Goal: Check status: Check status

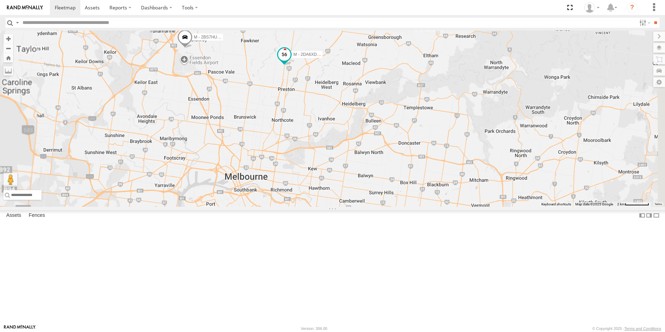
click at [291, 61] on span at bounding box center [284, 54] width 12 height 12
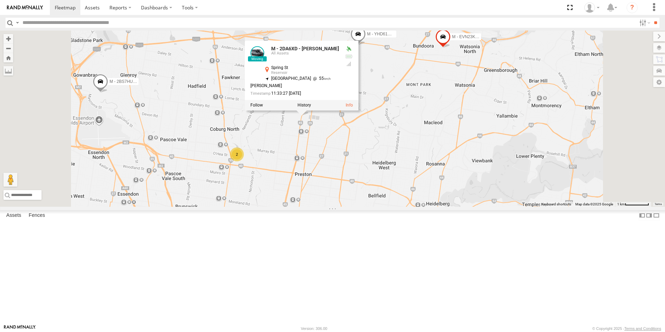
drag, startPoint x: 346, startPoint y: 204, endPoint x: 347, endPoint y: 217, distance: 12.9
click at [347, 206] on div "B - DG93WL - Josh Fahd M - EVN23K - Rowan Austen M - YHD61W - Joshua De Sensi M…" at bounding box center [332, 118] width 665 height 176
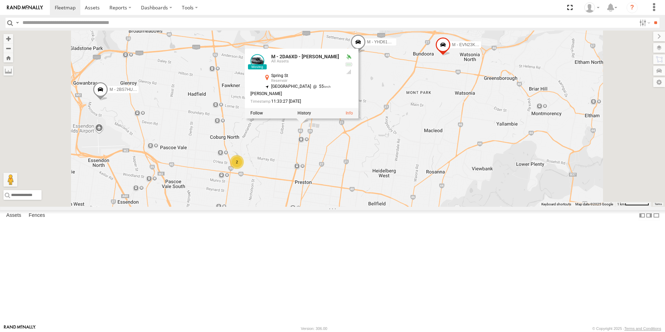
click at [244, 169] on div "2" at bounding box center [237, 162] width 14 height 14
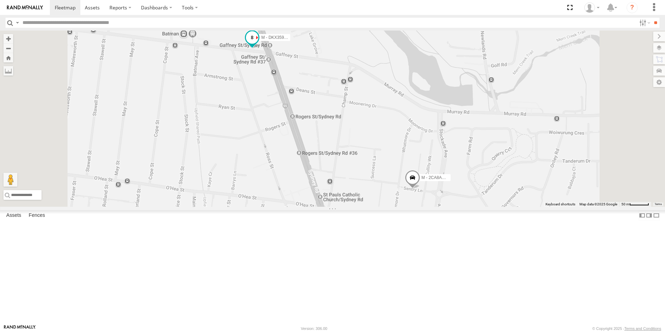
click at [258, 44] on span at bounding box center [252, 37] width 12 height 12
click at [420, 188] on span at bounding box center [412, 179] width 15 height 19
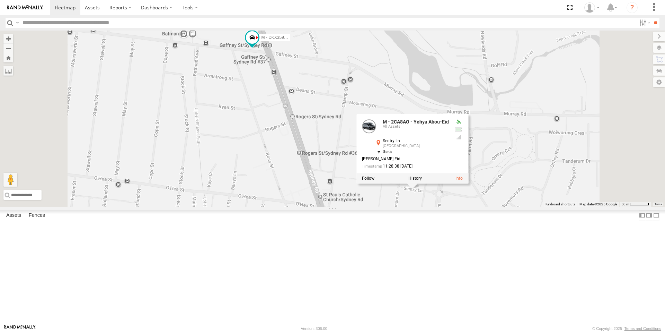
click at [388, 203] on div "B - DG93WL - Josh Fahd M - EVN23K - Rowan Austen M - YHD61W - Joshua De Sensi M…" at bounding box center [332, 118] width 665 height 176
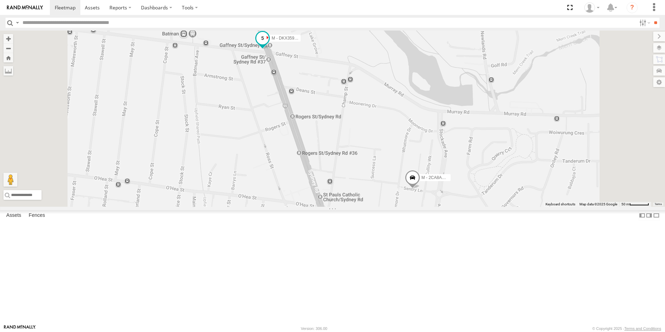
click at [270, 49] on span at bounding box center [262, 39] width 15 height 19
click at [348, 185] on div "B - DG93WL - Josh Fahd M - EVN23K - Rowan Austen M - YHD61W - Joshua De Sensi M…" at bounding box center [332, 118] width 665 height 176
click at [71, 7] on span at bounding box center [65, 7] width 21 height 7
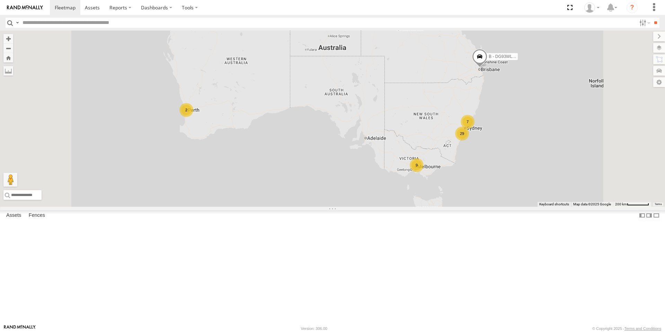
click at [424, 172] on div "9" at bounding box center [417, 165] width 14 height 14
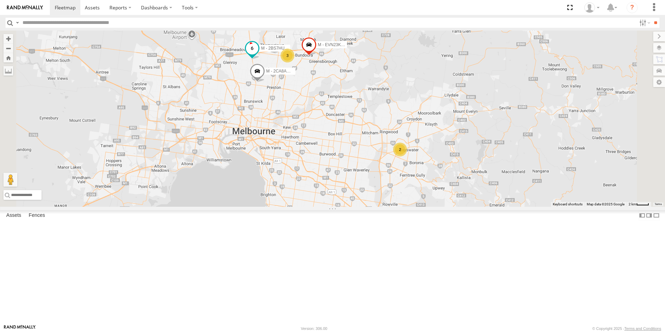
click at [258, 55] on span at bounding box center [252, 48] width 12 height 12
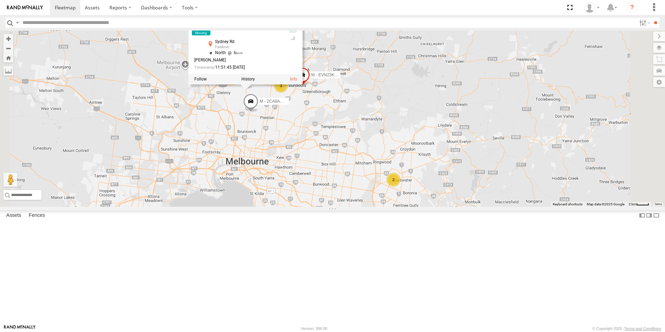
drag, startPoint x: 293, startPoint y: 129, endPoint x: 286, endPoint y: 163, distance: 35.0
click at [286, 163] on div "B - DG93WL - [PERSON_NAME] M - EVN23K - [PERSON_NAME] M - 2BS7HU - [PERSON_NAME…" at bounding box center [332, 118] width 665 height 176
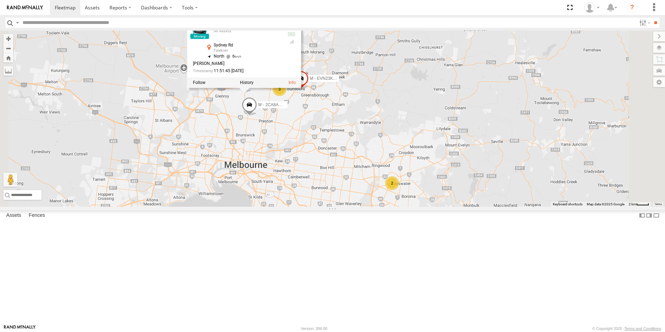
click at [286, 163] on div "B - DG93WL - [PERSON_NAME] M - EVN23K - [PERSON_NAME] M - 2BS7HU - [PERSON_NAME…" at bounding box center [332, 118] width 665 height 176
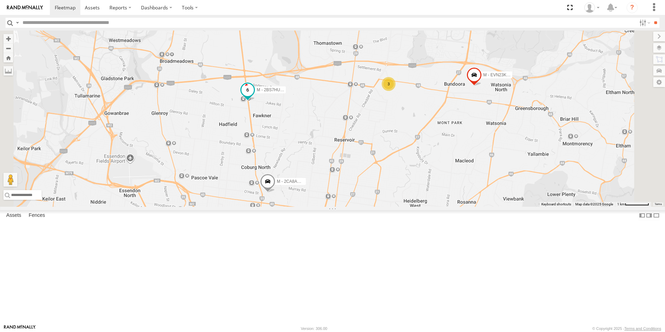
click at [254, 96] on span at bounding box center [247, 89] width 12 height 12
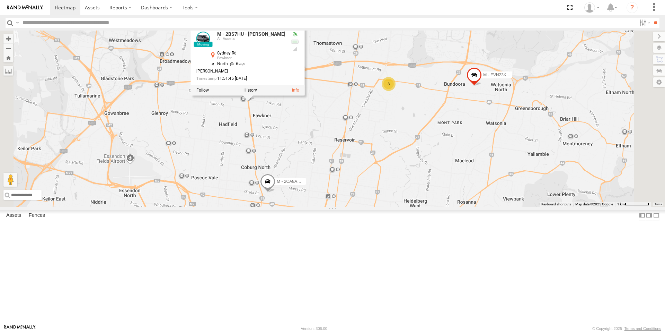
click at [319, 176] on div "B - DG93WL - [PERSON_NAME] M - EVN23K - [PERSON_NAME] M - 2BS7HU - [PERSON_NAME…" at bounding box center [332, 118] width 665 height 176
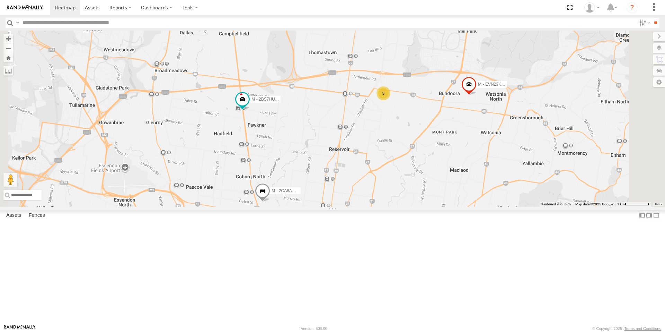
drag, startPoint x: 310, startPoint y: 144, endPoint x: 306, endPoint y: 151, distance: 8.3
click at [306, 151] on div "B - DG93WL - [PERSON_NAME] M - EVN23K - [PERSON_NAME] M - 2BS7HU - [PERSON_NAME…" at bounding box center [332, 118] width 665 height 176
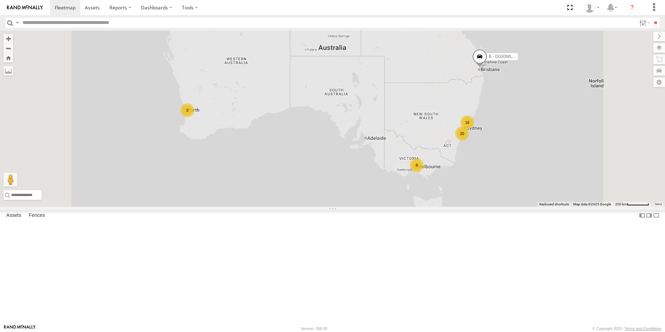
click at [424, 172] on div "9" at bounding box center [417, 165] width 14 height 14
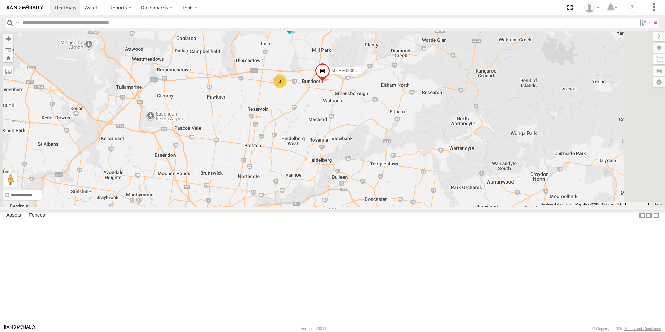
drag, startPoint x: 396, startPoint y: 116, endPoint x: 386, endPoint y: 109, distance: 12.1
click at [397, 121] on div "B - DG93WL - [PERSON_NAME] M - EVN23K - [PERSON_NAME] M - 2BS7HU - [PERSON_NAME…" at bounding box center [332, 118] width 665 height 176
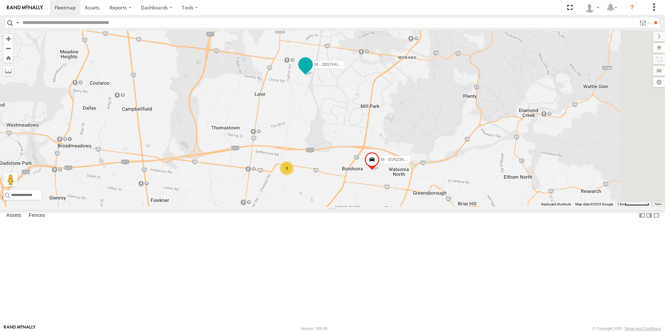
click at [312, 71] on span at bounding box center [305, 64] width 12 height 12
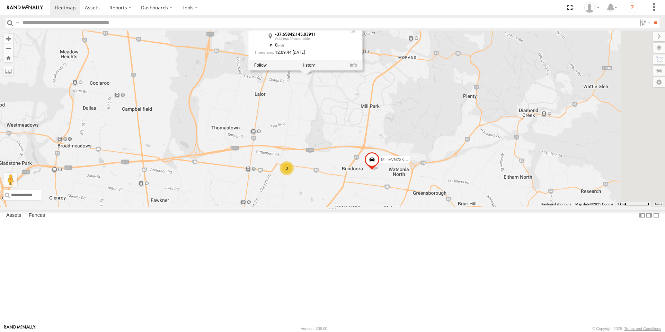
click at [405, 150] on div "B - DG93WL - [PERSON_NAME] M - EVN23K - [PERSON_NAME] M - 2BS7HU - [PERSON_NAME…" at bounding box center [332, 118] width 665 height 176
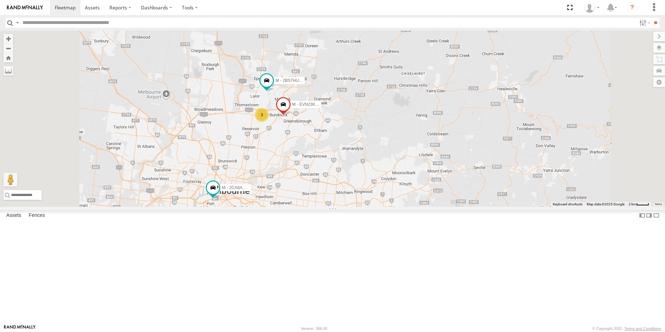
drag, startPoint x: 416, startPoint y: 257, endPoint x: 352, endPoint y: 236, distance: 68.0
click at [422, 198] on div "B - DG93WL - [PERSON_NAME] M - EVN23K - [PERSON_NAME] M - 2BS7HU - [PERSON_NAME…" at bounding box center [332, 118] width 665 height 176
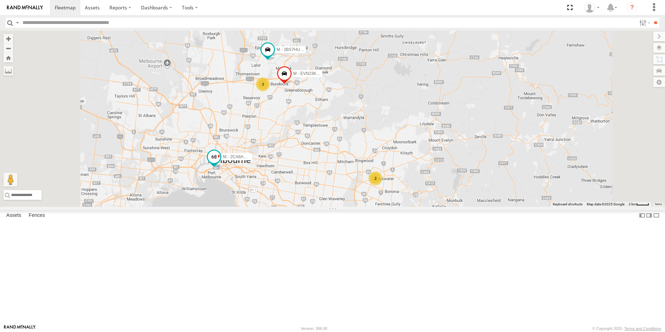
click at [220, 163] on span at bounding box center [214, 156] width 12 height 12
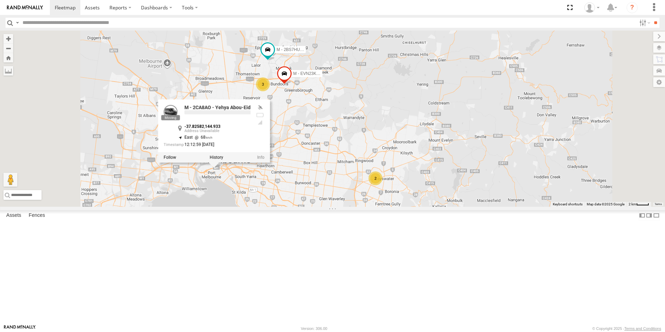
click at [304, 206] on div "B - DG93WL - [PERSON_NAME] M - EVN23K - [PERSON_NAME] M - 2BS7HU - [PERSON_NAME…" at bounding box center [332, 118] width 665 height 176
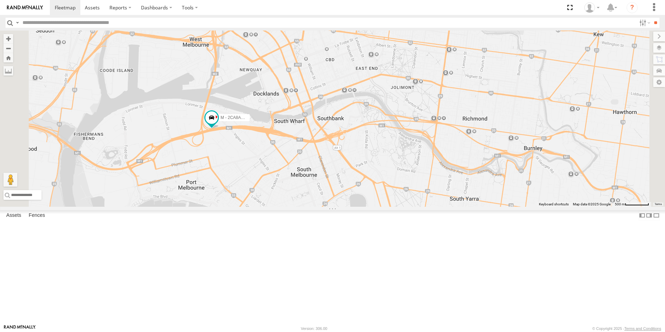
drag, startPoint x: 385, startPoint y: 239, endPoint x: 382, endPoint y: 215, distance: 24.4
click at [382, 206] on div "B - DG93WL - [PERSON_NAME] M - EVN23K - [PERSON_NAME] M - 2BS7HU - [PERSON_NAME…" at bounding box center [332, 118] width 665 height 176
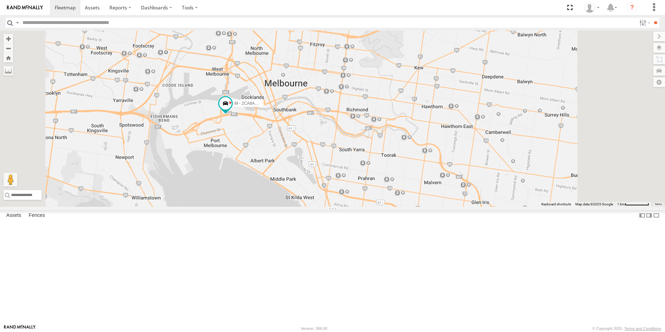
drag, startPoint x: 485, startPoint y: 235, endPoint x: 453, endPoint y: 216, distance: 37.1
click at [453, 206] on div "B - DG93WL - [PERSON_NAME] M - EVN23K - [PERSON_NAME] M - 2BS7HU - [PERSON_NAME…" at bounding box center [332, 118] width 665 height 176
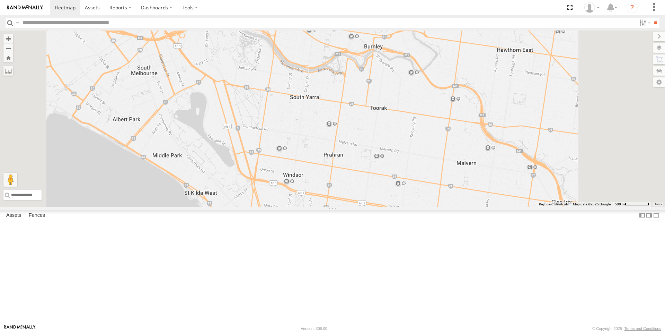
drag, startPoint x: 458, startPoint y: 213, endPoint x: 453, endPoint y: 214, distance: 5.0
click at [455, 199] on div "M - 2CA8AO - Yehya Abou-Eid M - EVN23K - [PERSON_NAME]" at bounding box center [332, 118] width 665 height 176
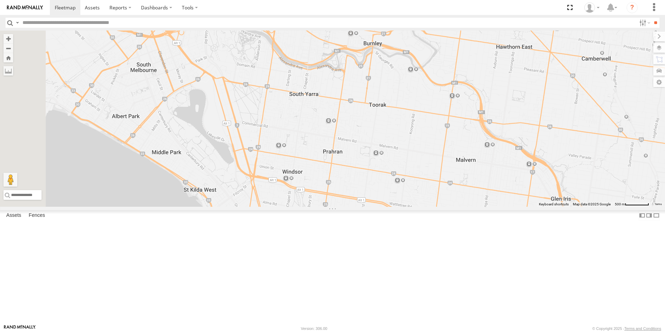
click at [367, 222] on span at bounding box center [360, 216] width 12 height 12
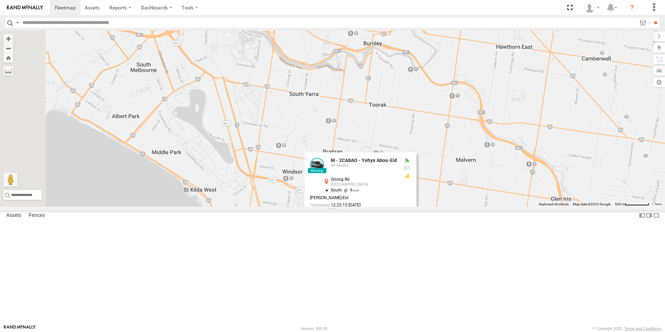
click at [485, 206] on div "M - 2CA8AO - Yehya Abou-Eid M - EVN23K - [PERSON_NAME] M - 2CA8AO - Yehya Abou-…" at bounding box center [332, 118] width 665 height 176
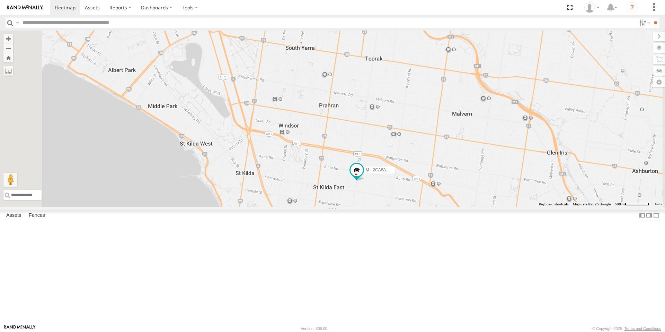
drag, startPoint x: 469, startPoint y: 300, endPoint x: 466, endPoint y: 251, distance: 48.6
click at [466, 206] on div "M - 2CA8AO - Yehya Abou-Eid M - EVN23K - [PERSON_NAME]" at bounding box center [332, 118] width 665 height 176
